Goal: Task Accomplishment & Management: Use online tool/utility

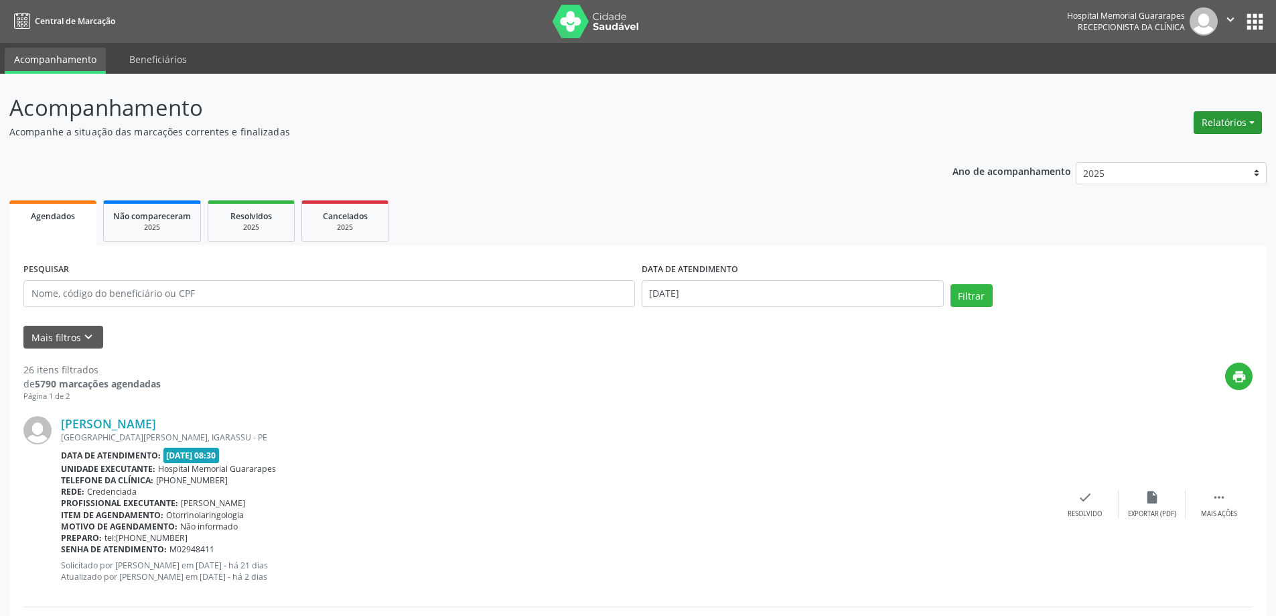
click at [1247, 123] on button "Relatórios" at bounding box center [1228, 122] width 68 height 23
click at [1188, 146] on link "Agendamentos" at bounding box center [1191, 151] width 144 height 19
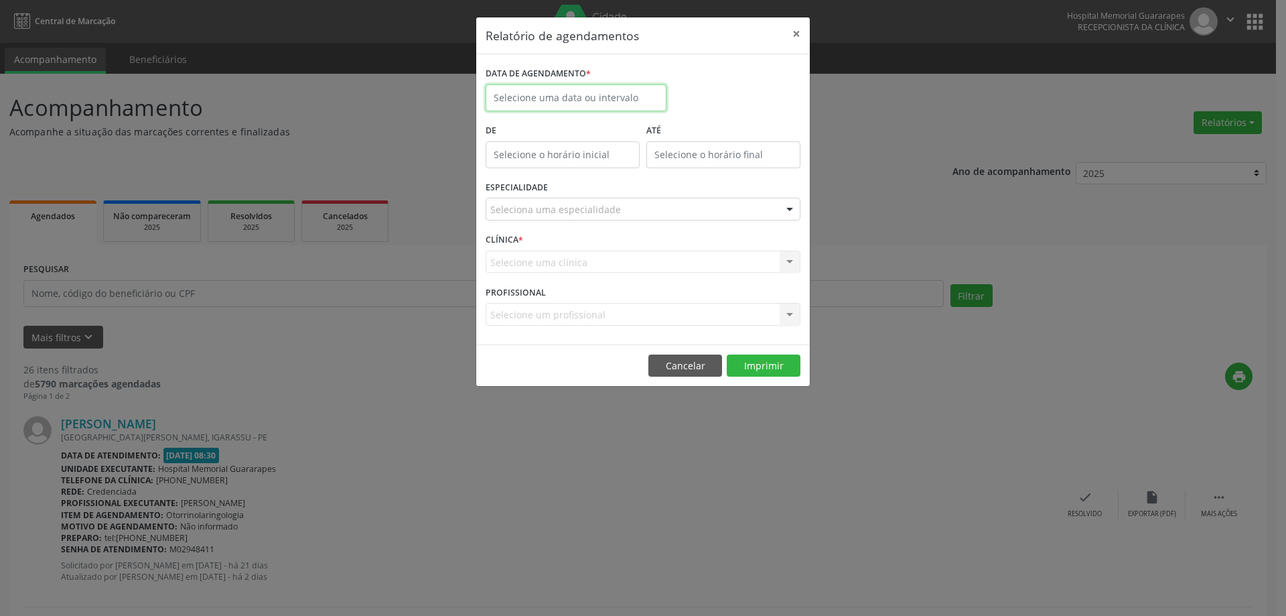
click at [537, 100] on input "text" at bounding box center [576, 97] width 181 height 27
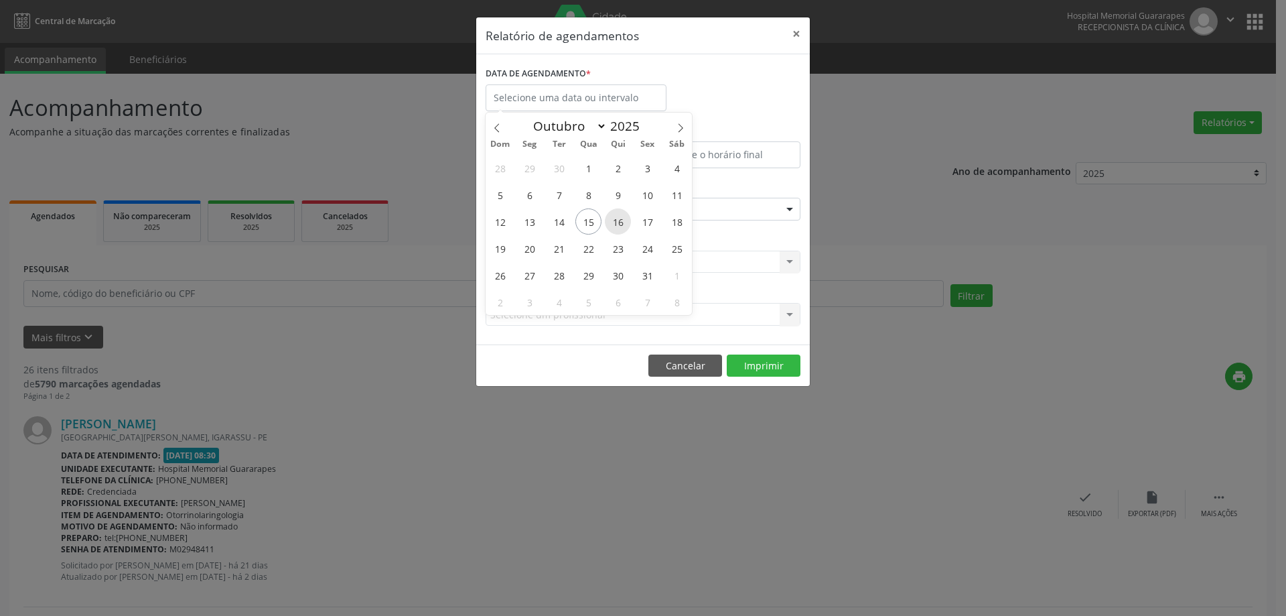
click at [614, 226] on span "16" at bounding box center [618, 221] width 26 height 26
type input "[DATE]"
click at [614, 226] on span "16" at bounding box center [618, 221] width 26 height 26
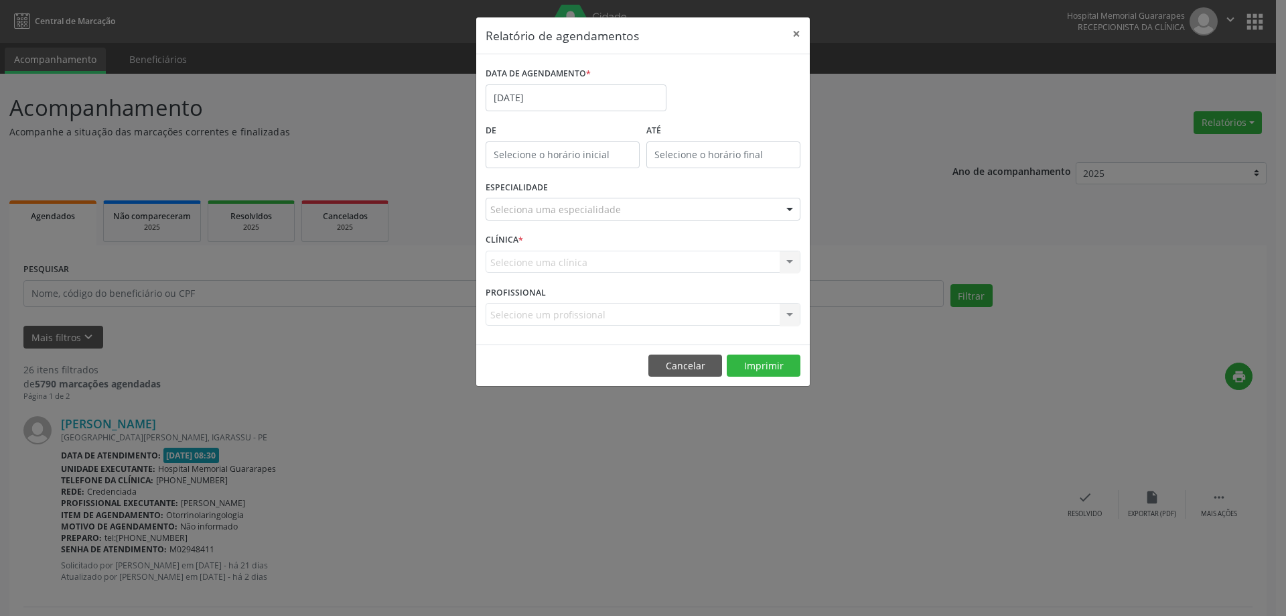
click at [625, 207] on div "Seleciona uma especialidade" at bounding box center [643, 209] width 315 height 23
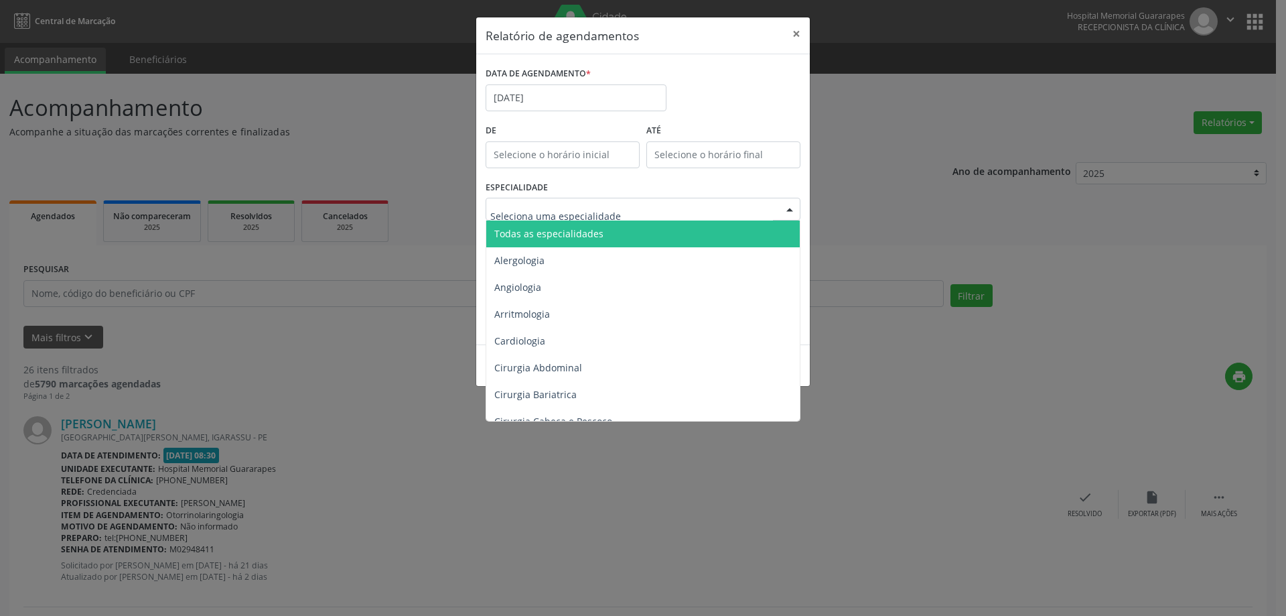
click at [617, 236] on span "Todas as especialidades" at bounding box center [644, 233] width 316 height 27
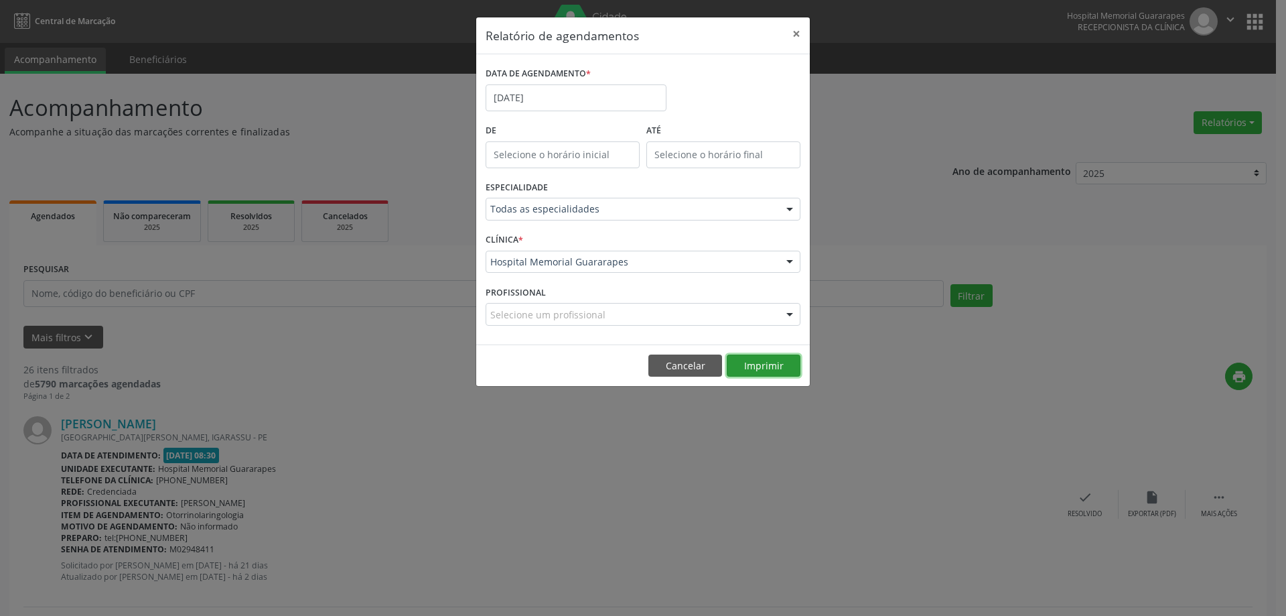
click at [776, 358] on button "Imprimir" at bounding box center [764, 365] width 74 height 23
